Goal: Information Seeking & Learning: Compare options

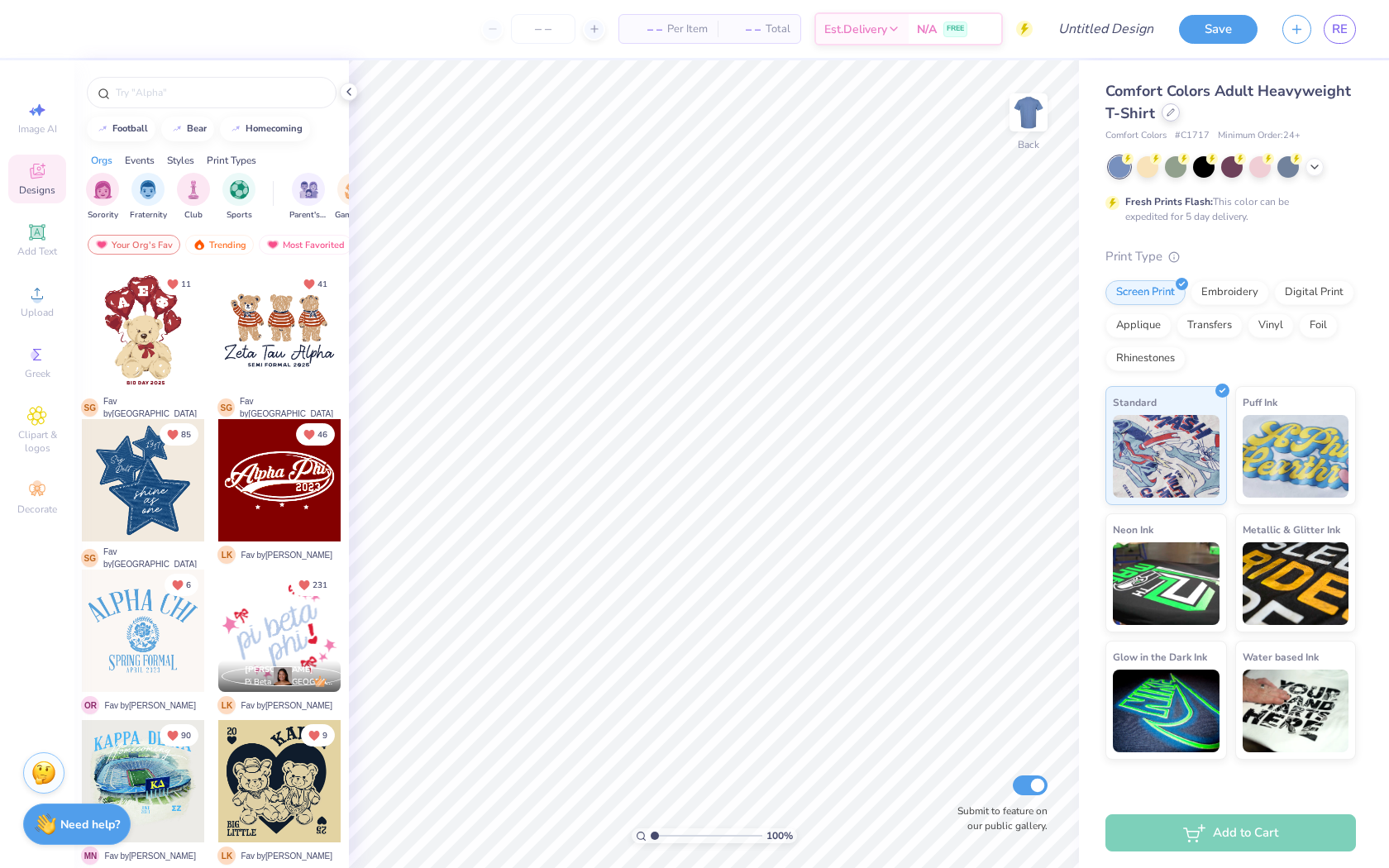
click at [1174, 118] on div at bounding box center [1171, 112] width 18 height 18
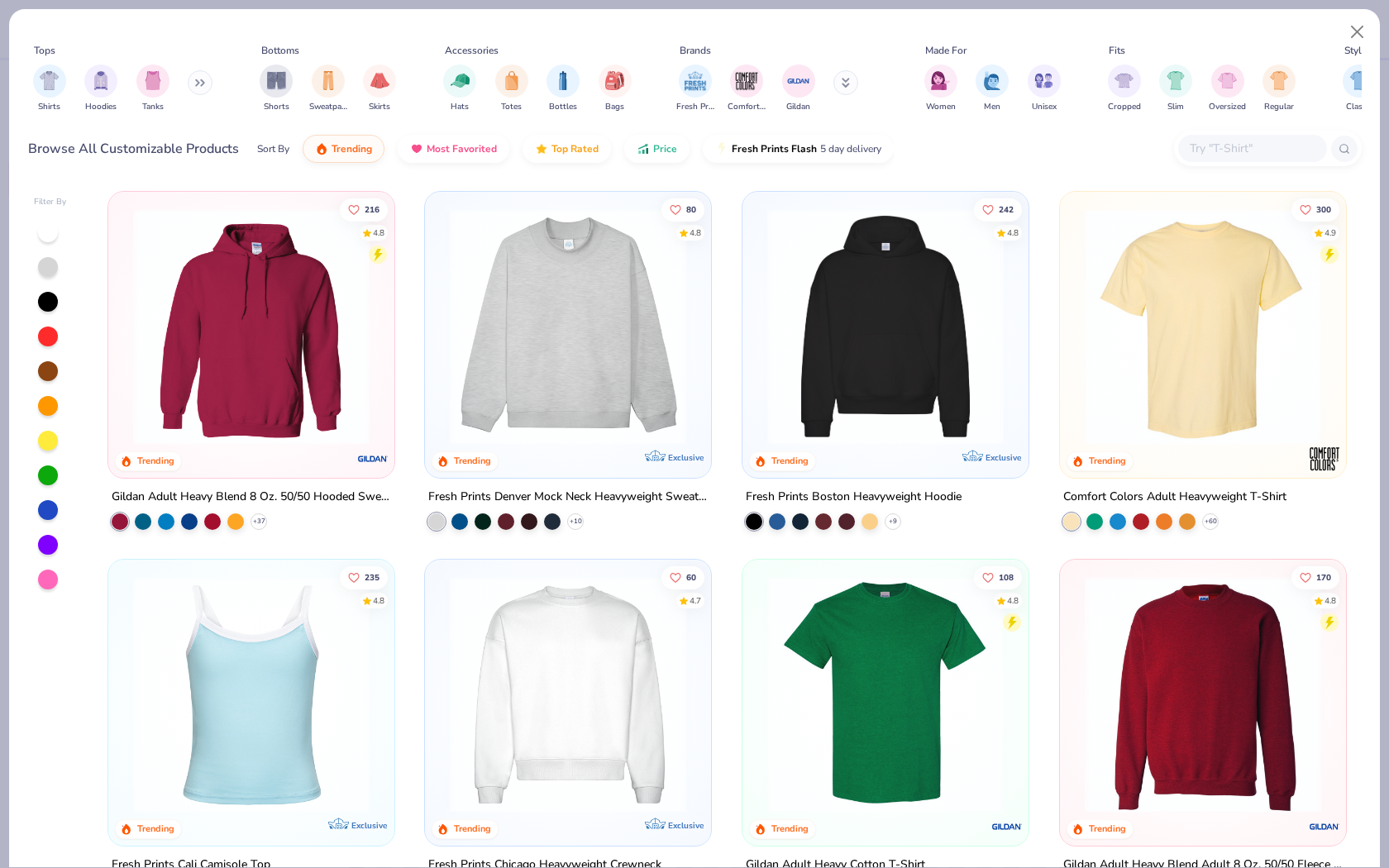
click at [1169, 47] on div "Fits" at bounding box center [1202, 51] width 199 height 15
click at [1214, 140] on input "text" at bounding box center [1251, 148] width 127 height 19
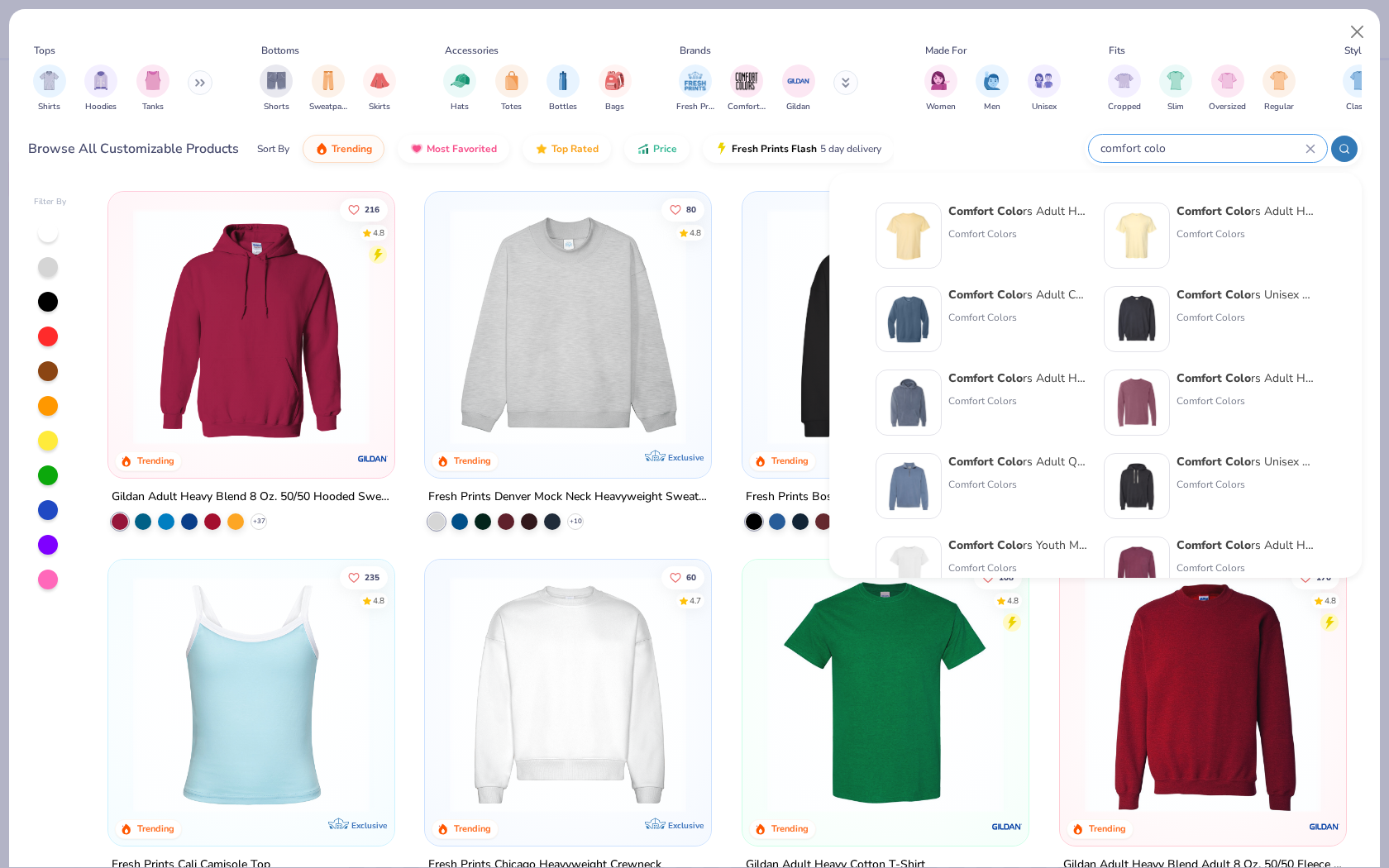
type input "comfort colo"
click at [1014, 332] on div "Comfort Colo rs Adult Crewneck Sweatshirt Comfort Colors" at bounding box center [1017, 319] width 139 height 66
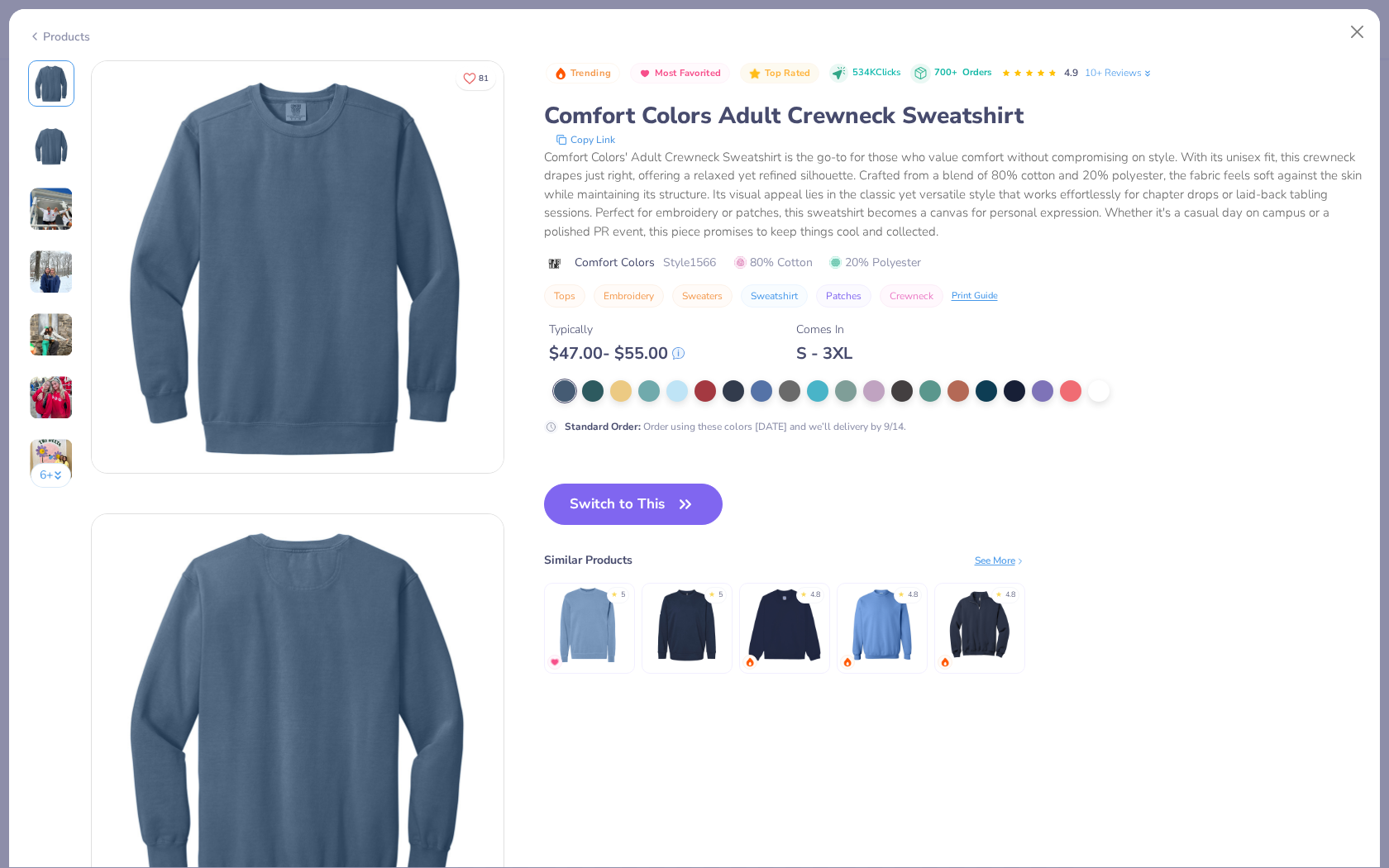
click at [800, 387] on div at bounding box center [879, 390] width 651 height 21
click at [783, 389] on div at bounding box center [789, 389] width 21 height 21
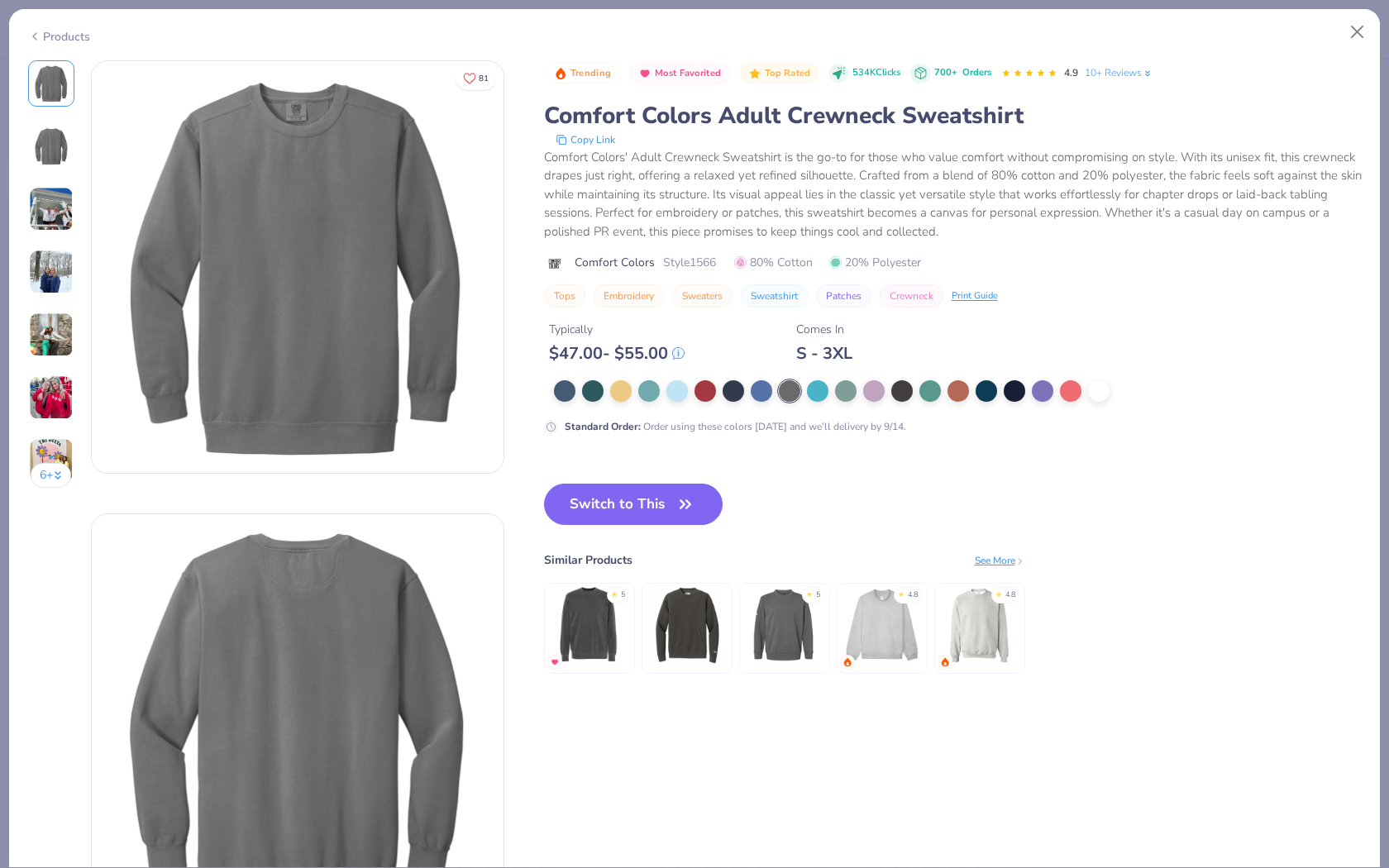
click at [894, 640] on img at bounding box center [881, 624] width 78 height 78
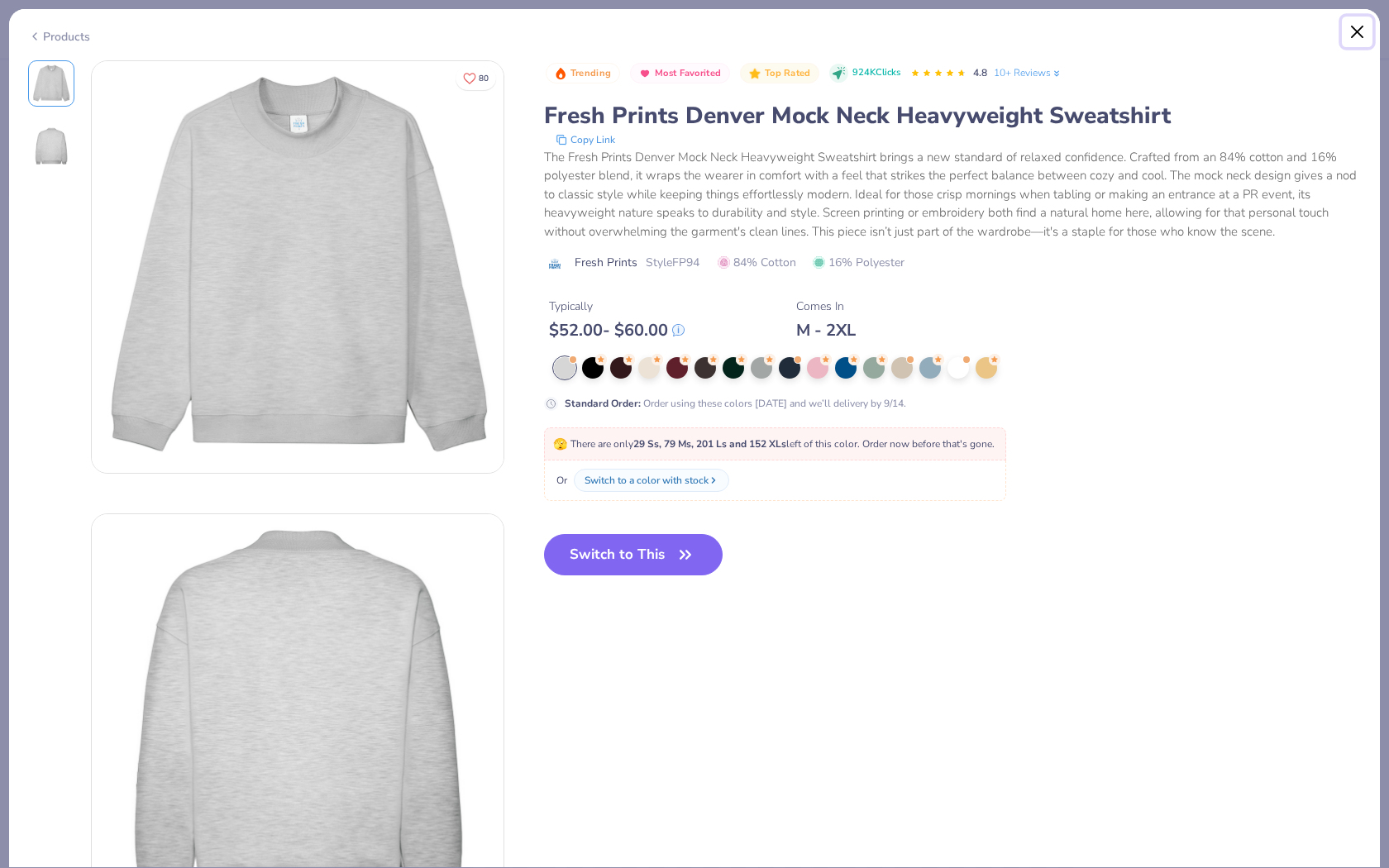
click at [1363, 32] on button "Close" at bounding box center [1358, 32] width 31 height 31
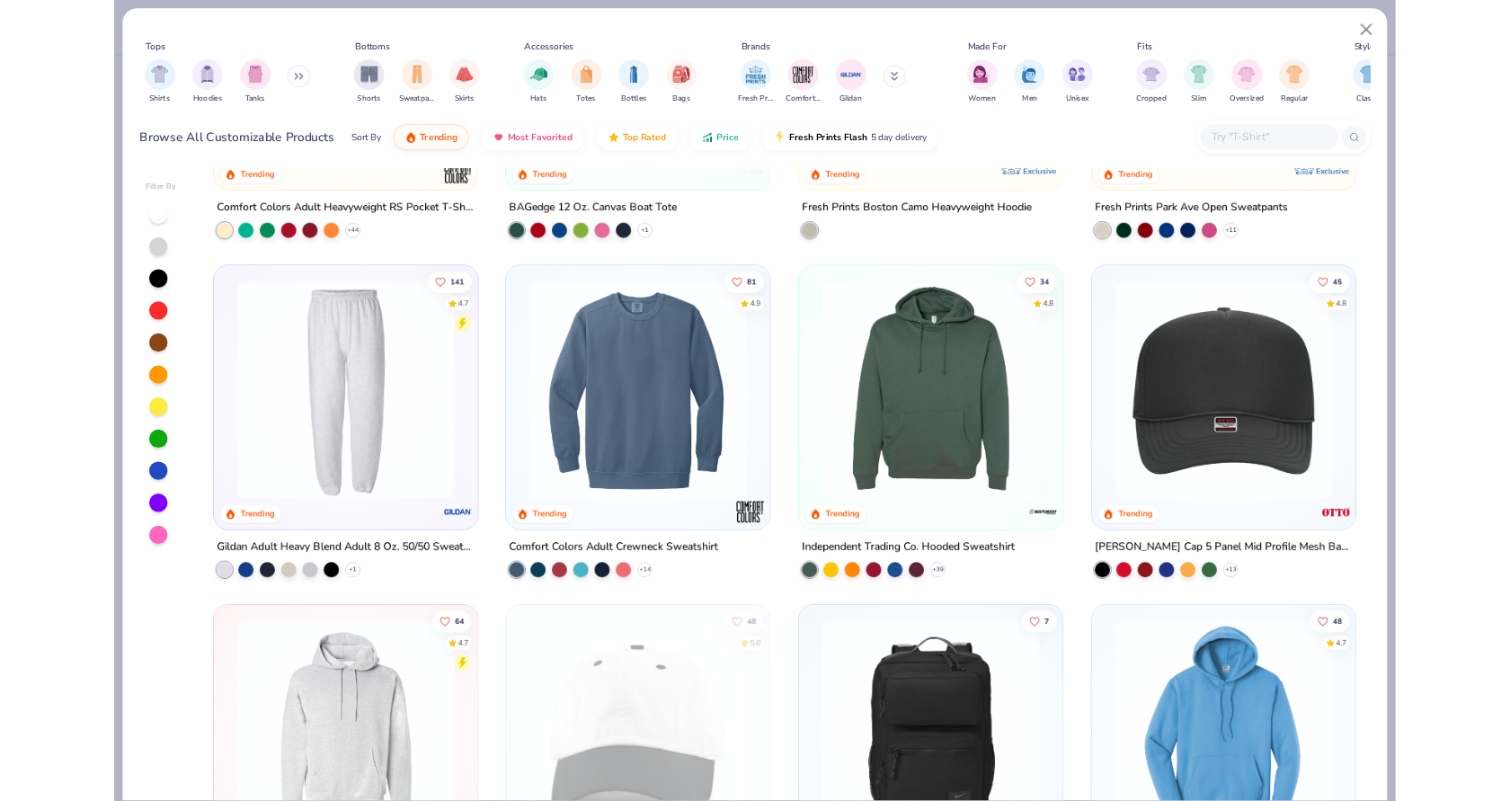
scroll to position [3501, 0]
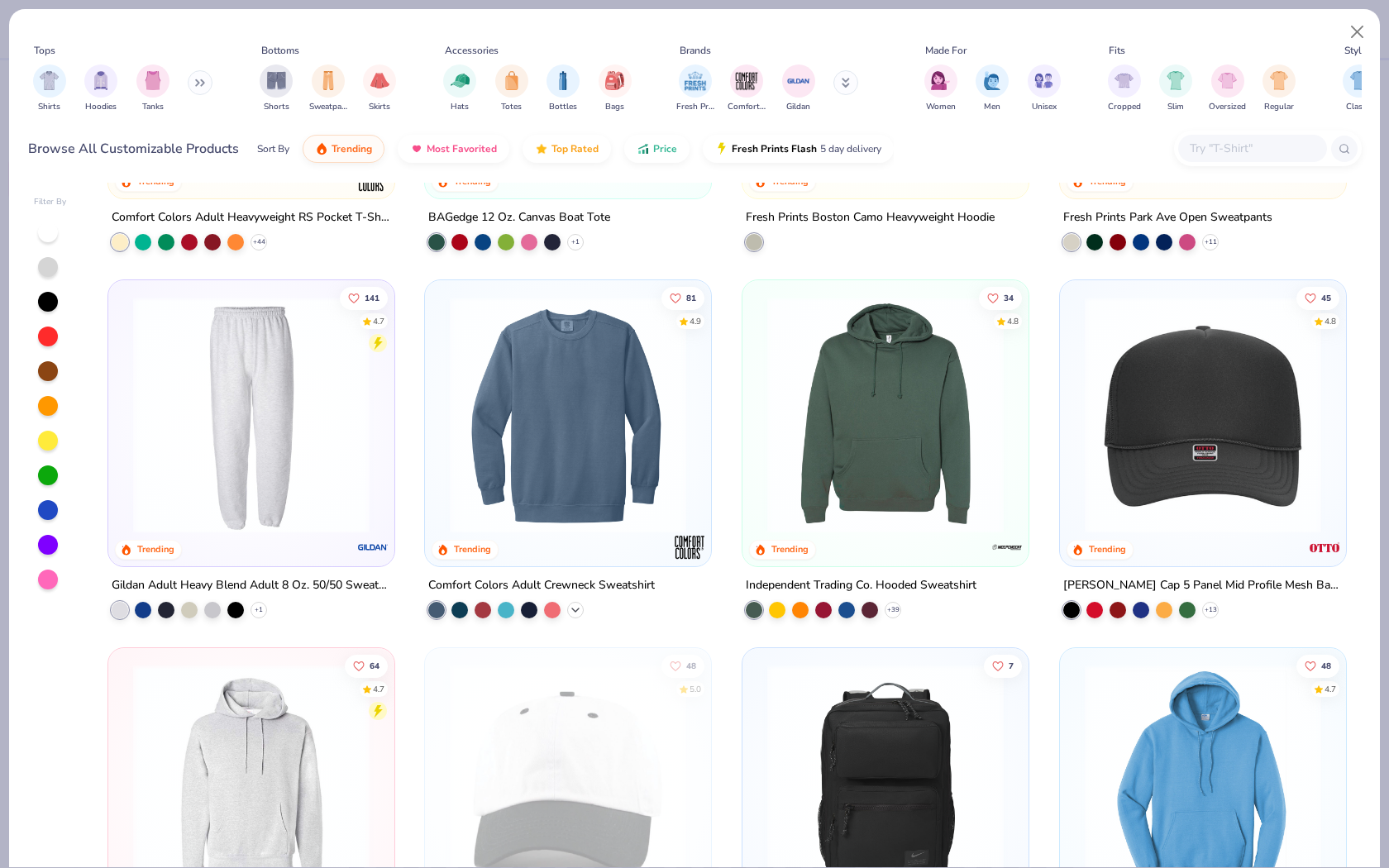
click at [574, 605] on icon at bounding box center [575, 609] width 13 height 13
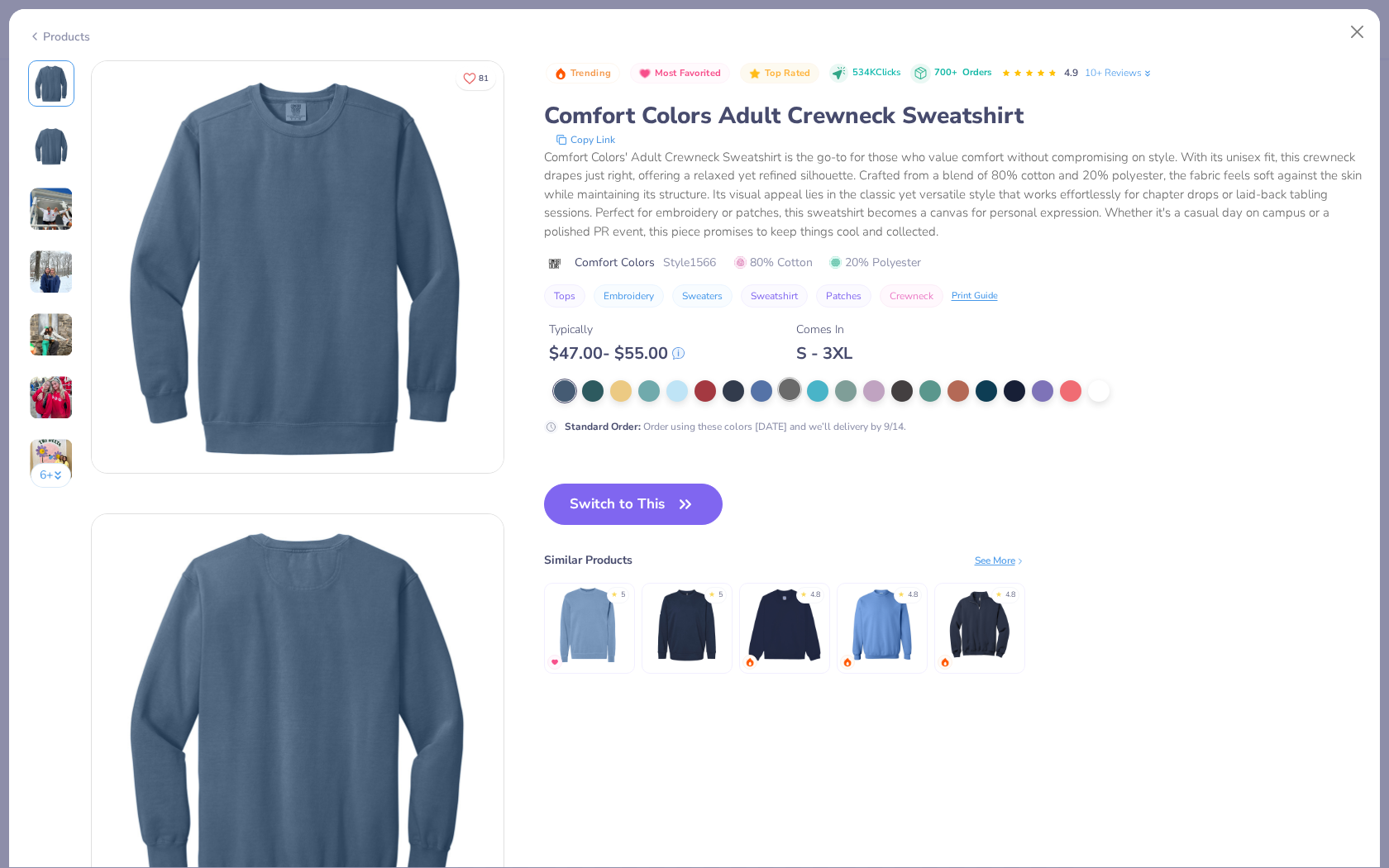
click at [785, 387] on div at bounding box center [789, 389] width 21 height 21
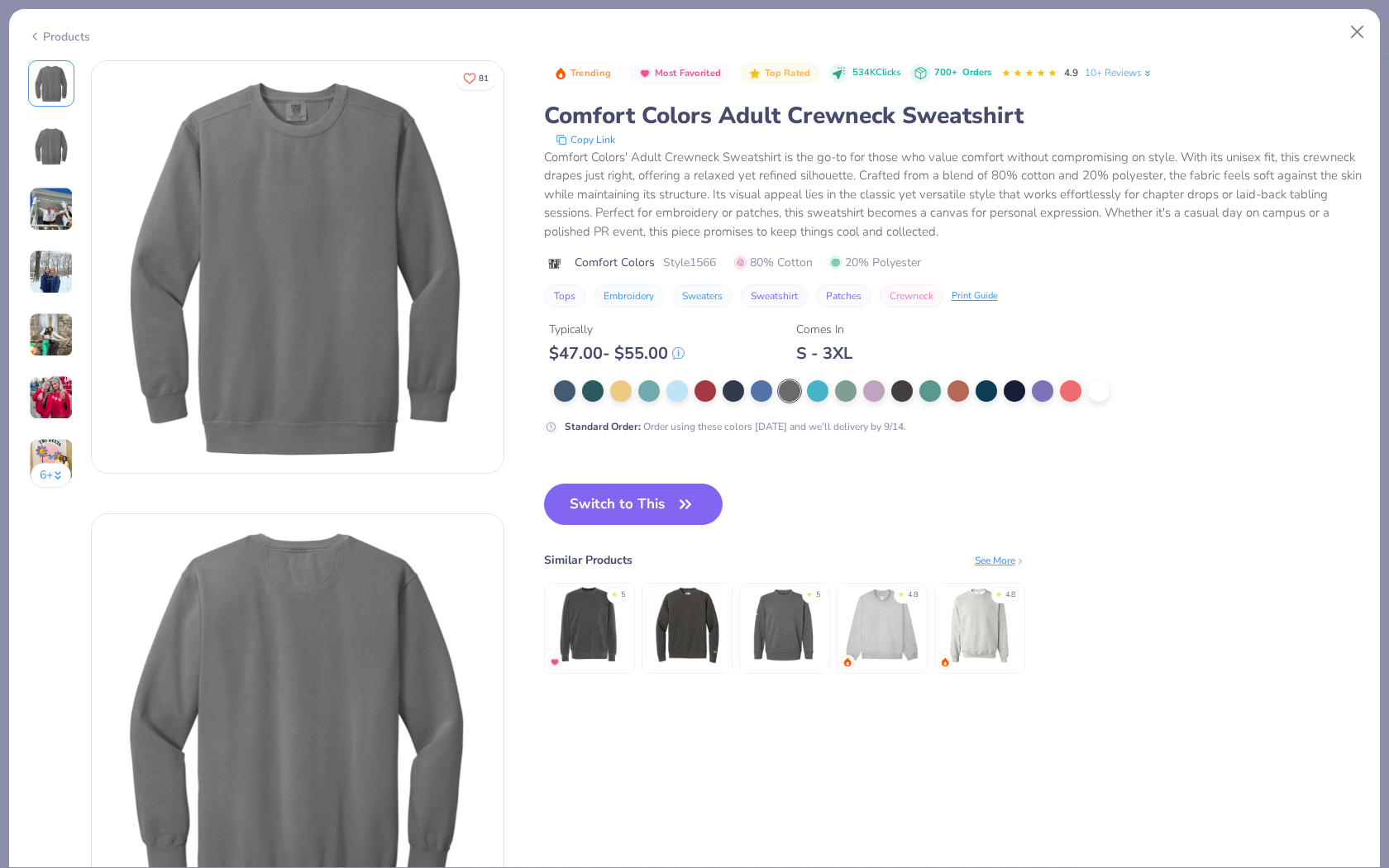
click at [983, 619] on img at bounding box center [979, 624] width 78 height 78
